Goal: Information Seeking & Learning: Check status

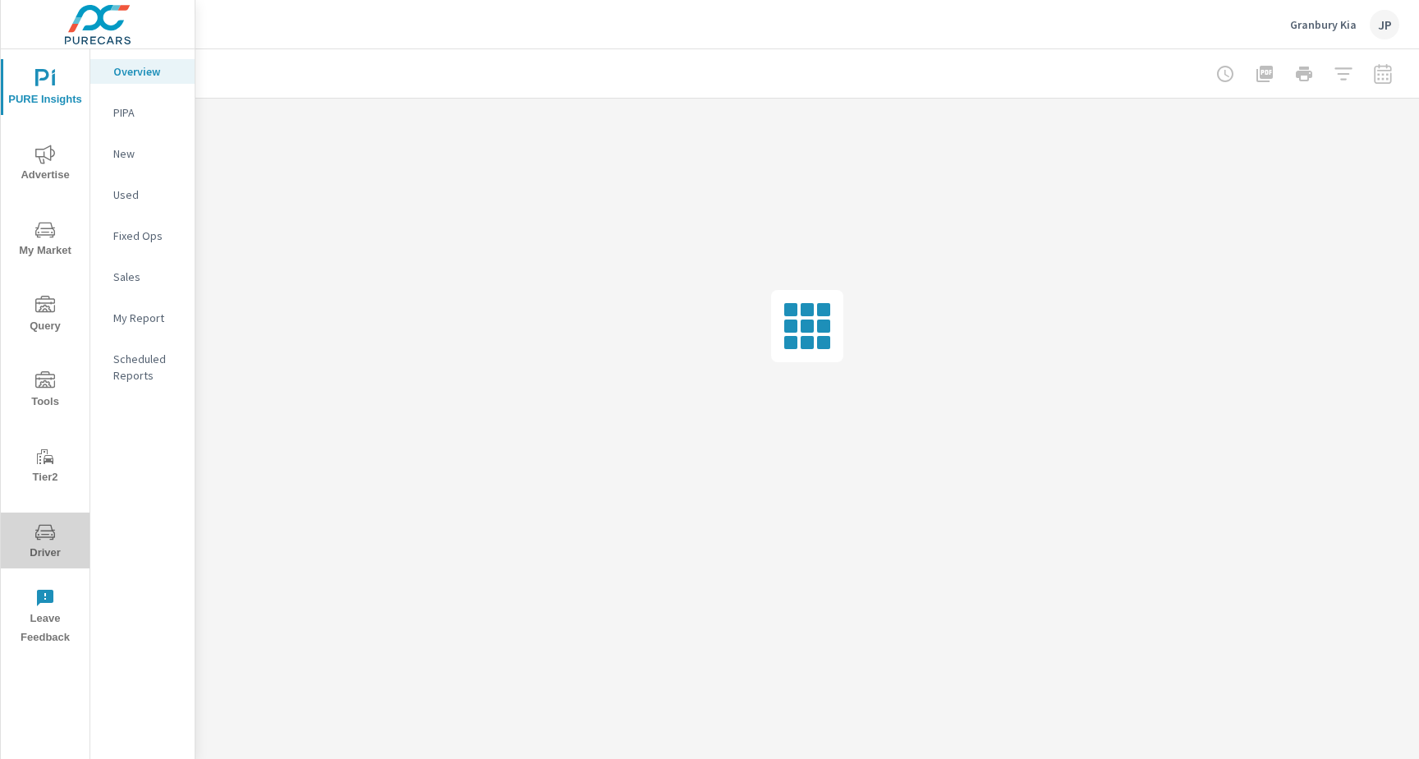
click at [39, 536] on icon "nav menu" at bounding box center [45, 532] width 20 height 20
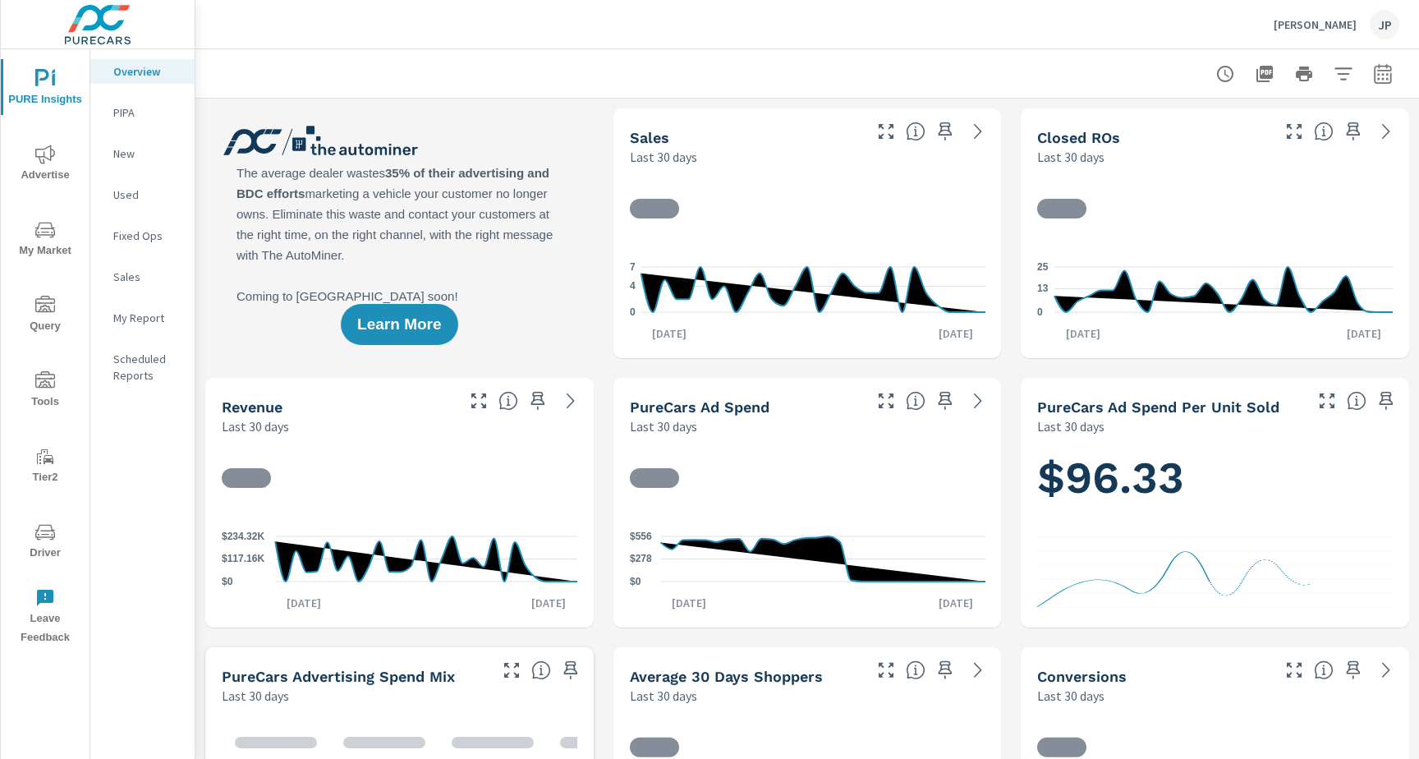
click at [44, 558] on span "Driver" at bounding box center [45, 542] width 79 height 40
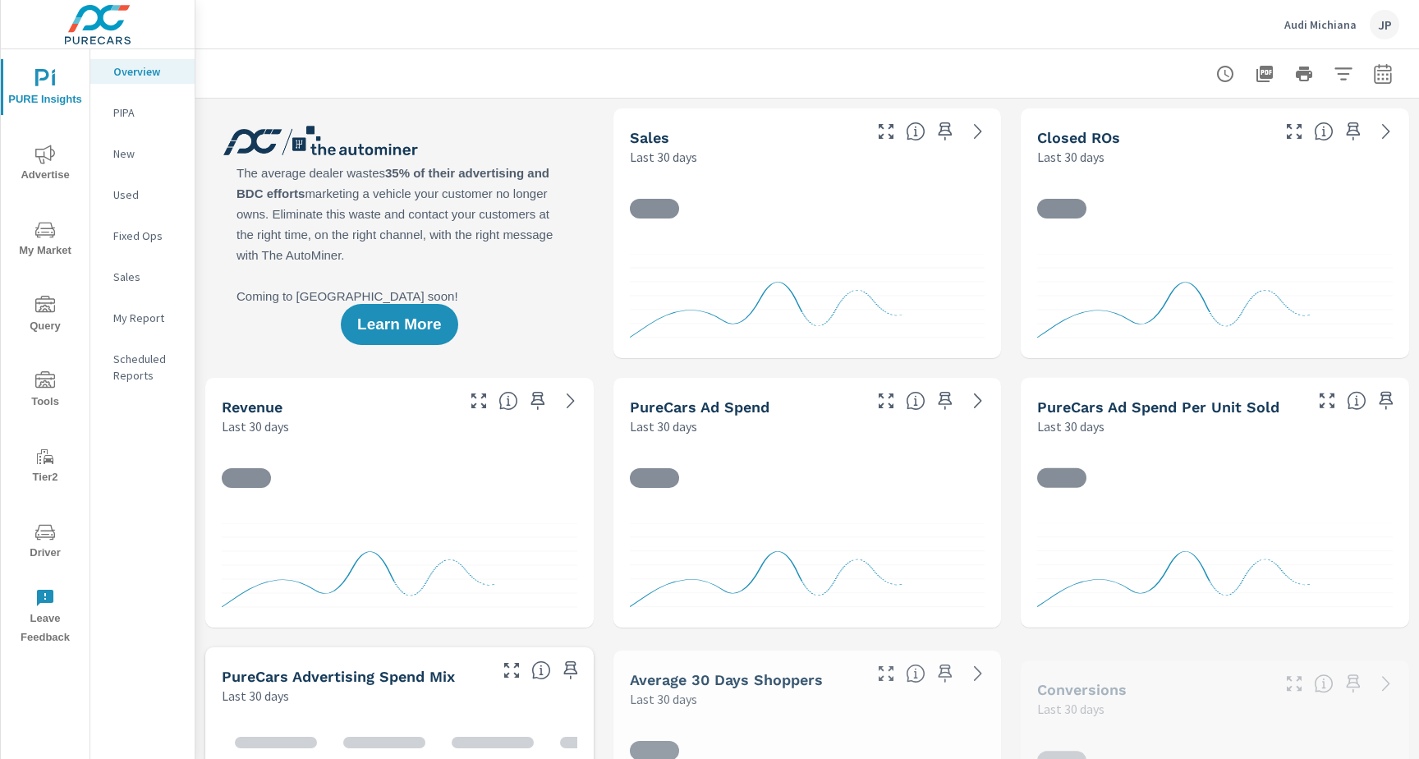
click at [27, 543] on span "Driver" at bounding box center [45, 542] width 79 height 40
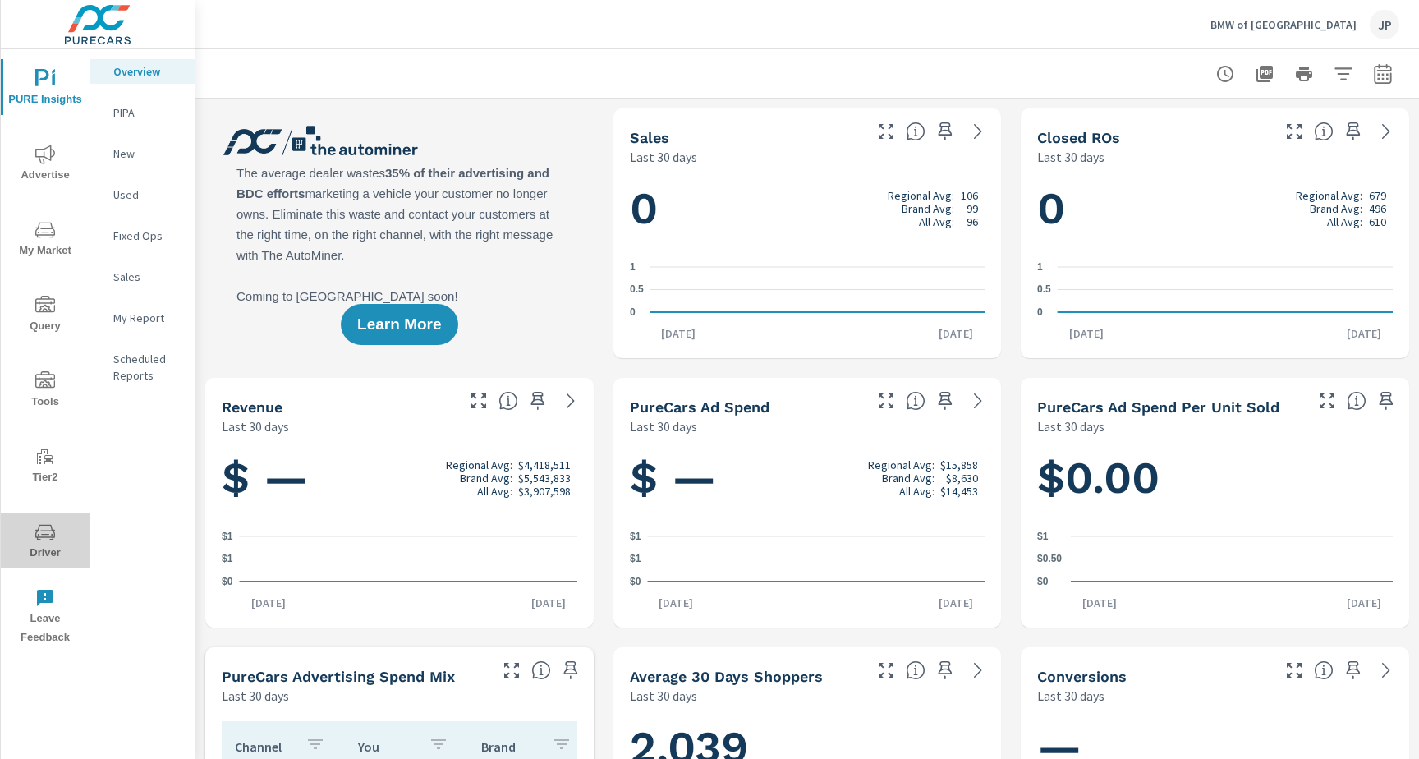
click at [40, 539] on icon "nav menu" at bounding box center [45, 532] width 20 height 16
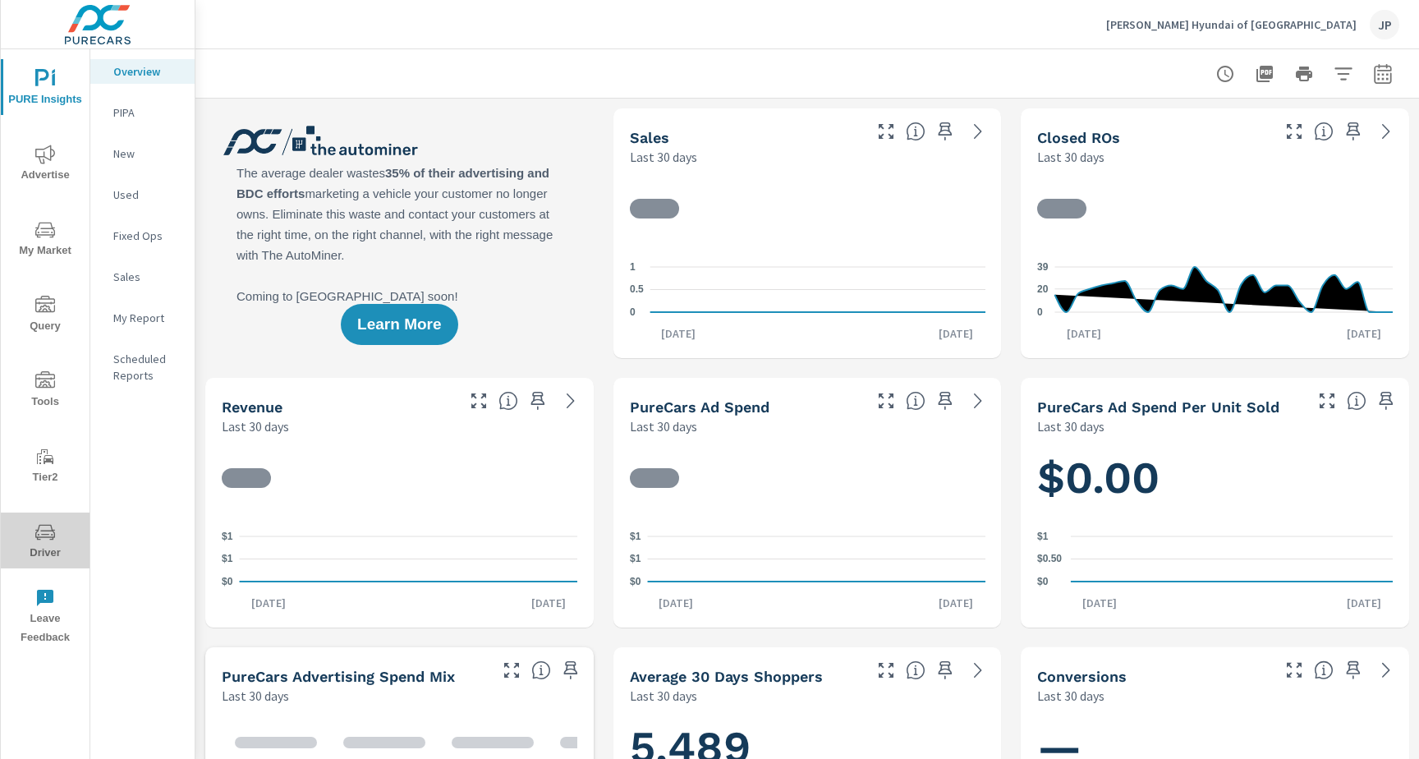
click at [36, 554] on span "Driver" at bounding box center [45, 542] width 79 height 40
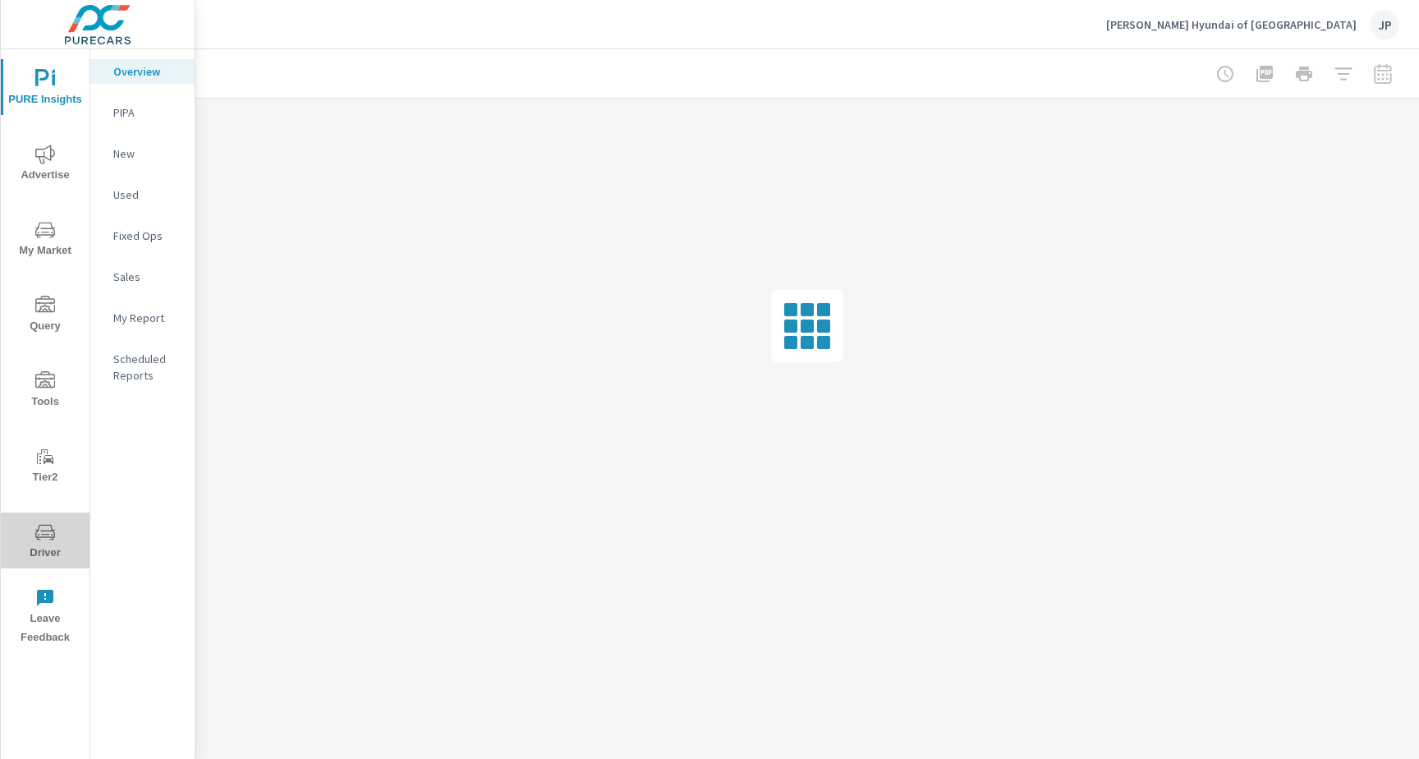
click at [18, 545] on span "Driver" at bounding box center [45, 542] width 79 height 40
click at [70, 545] on span "Driver" at bounding box center [45, 542] width 79 height 40
